Goal: Navigation & Orientation: Find specific page/section

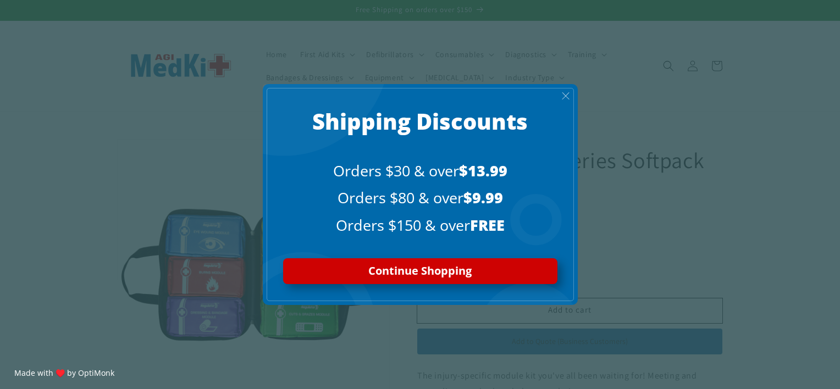
click at [567, 98] on span "X" at bounding box center [565, 96] width 9 height 13
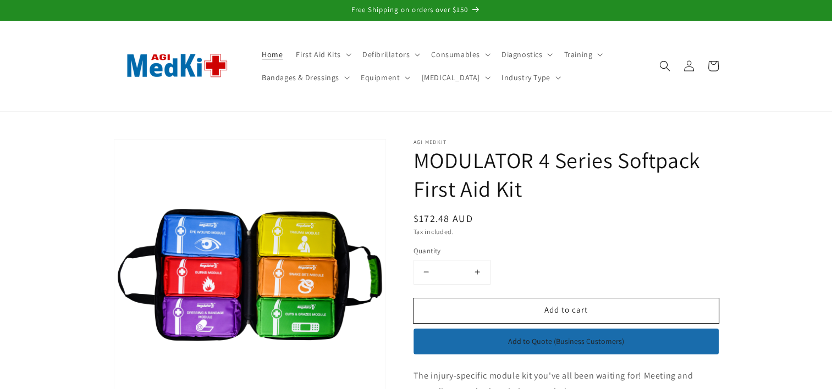
click at [275, 54] on span "Home" at bounding box center [272, 54] width 21 height 10
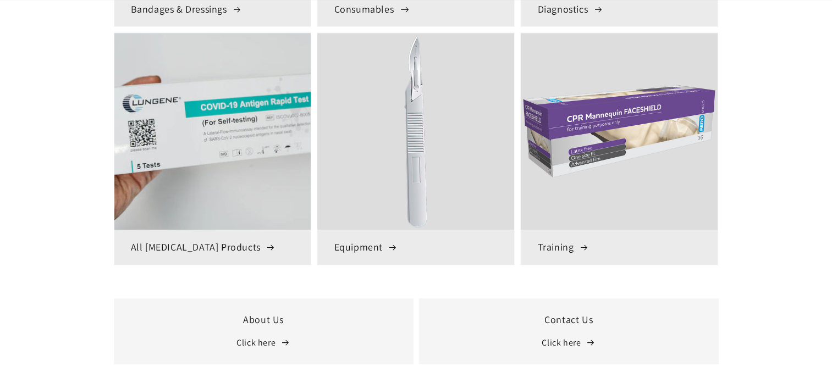
scroll to position [770, 0]
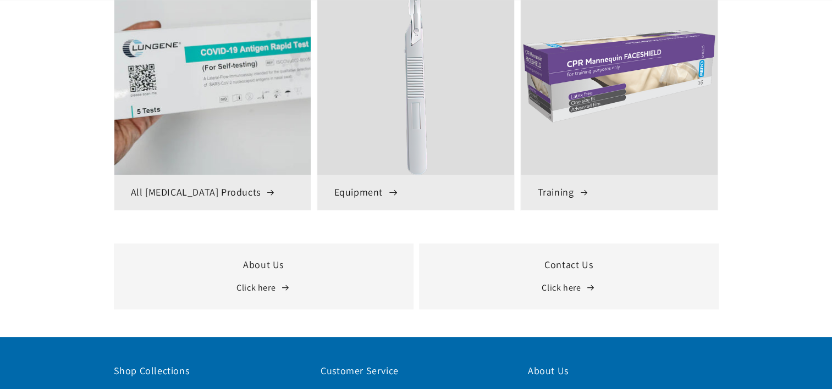
click at [380, 196] on h3 "Equipment" at bounding box center [416, 192] width 164 height 13
